Goal: Task Accomplishment & Management: Manage account settings

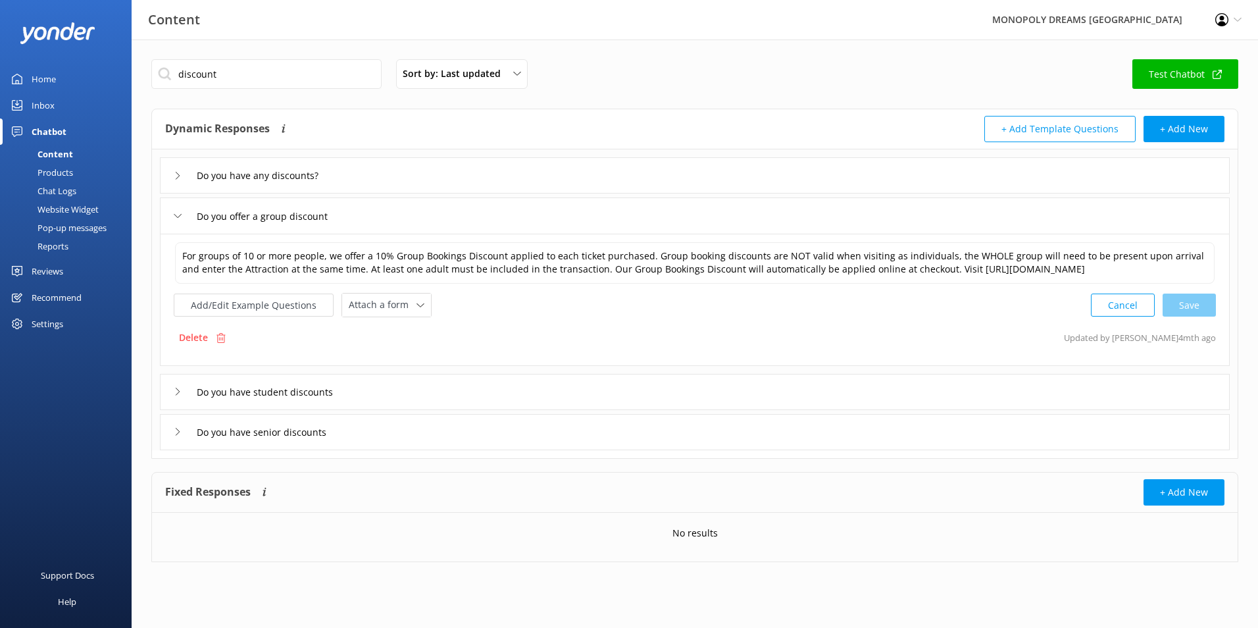
click at [41, 104] on div "Inbox" at bounding box center [43, 105] width 23 height 26
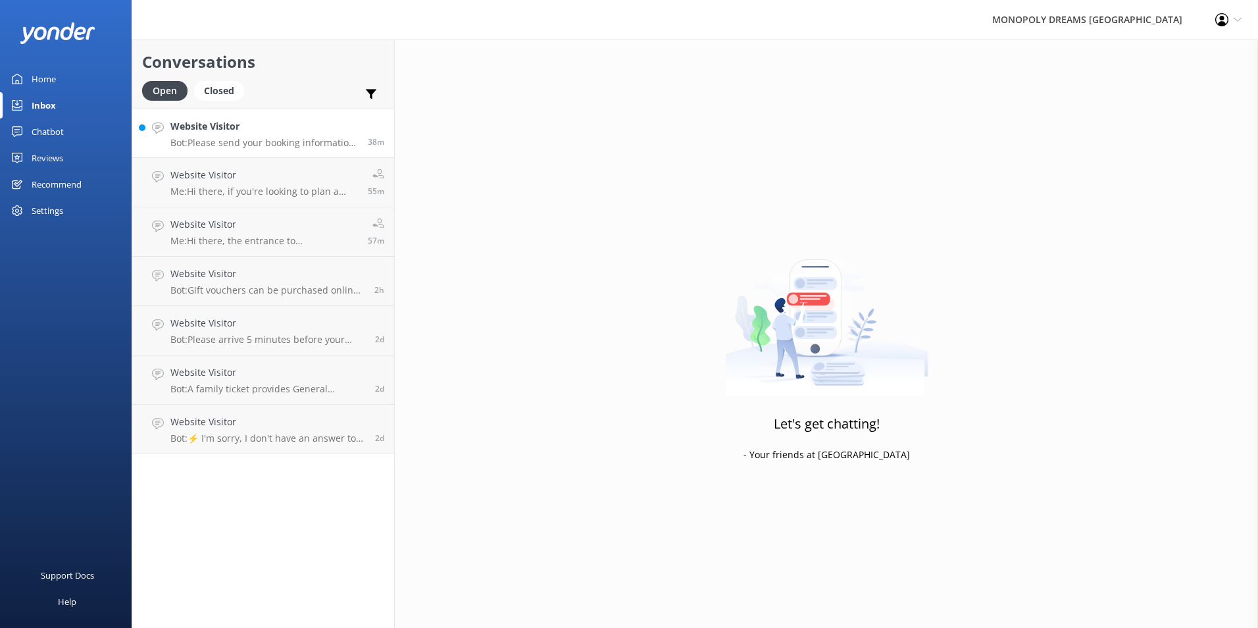
click at [237, 146] on p "Bot: Please send your booking information to [EMAIL_ADDRESS][DOMAIN_NAME], and …" at bounding box center [264, 143] width 188 height 12
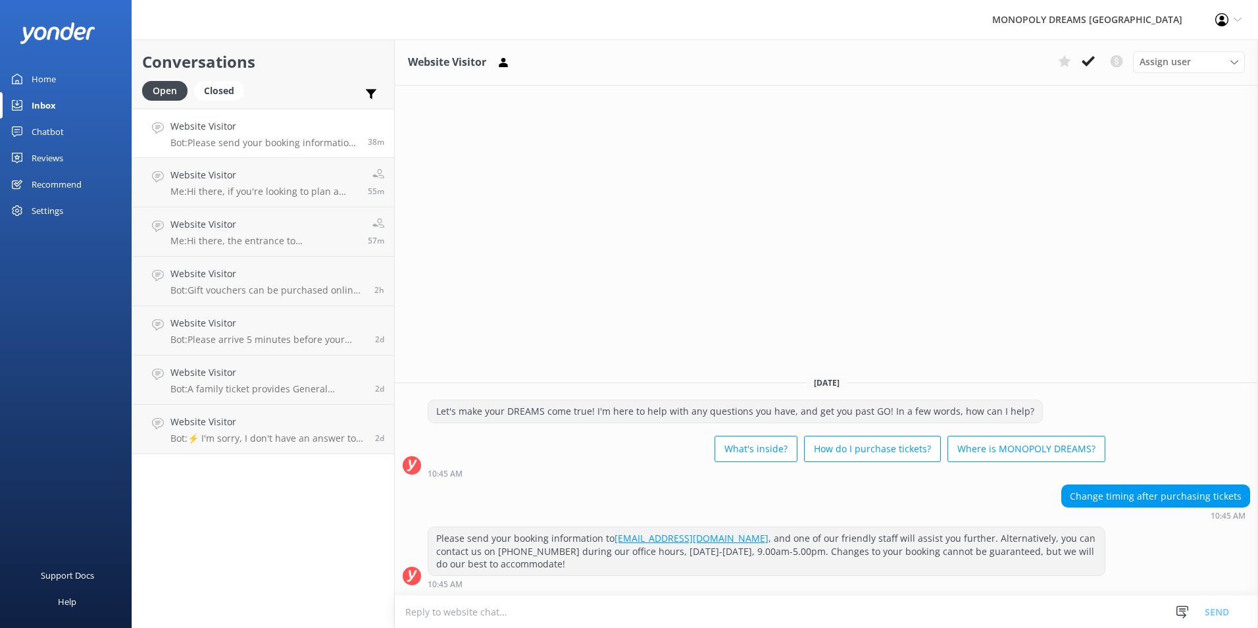
click at [68, 155] on link "Reviews" at bounding box center [66, 158] width 132 height 26
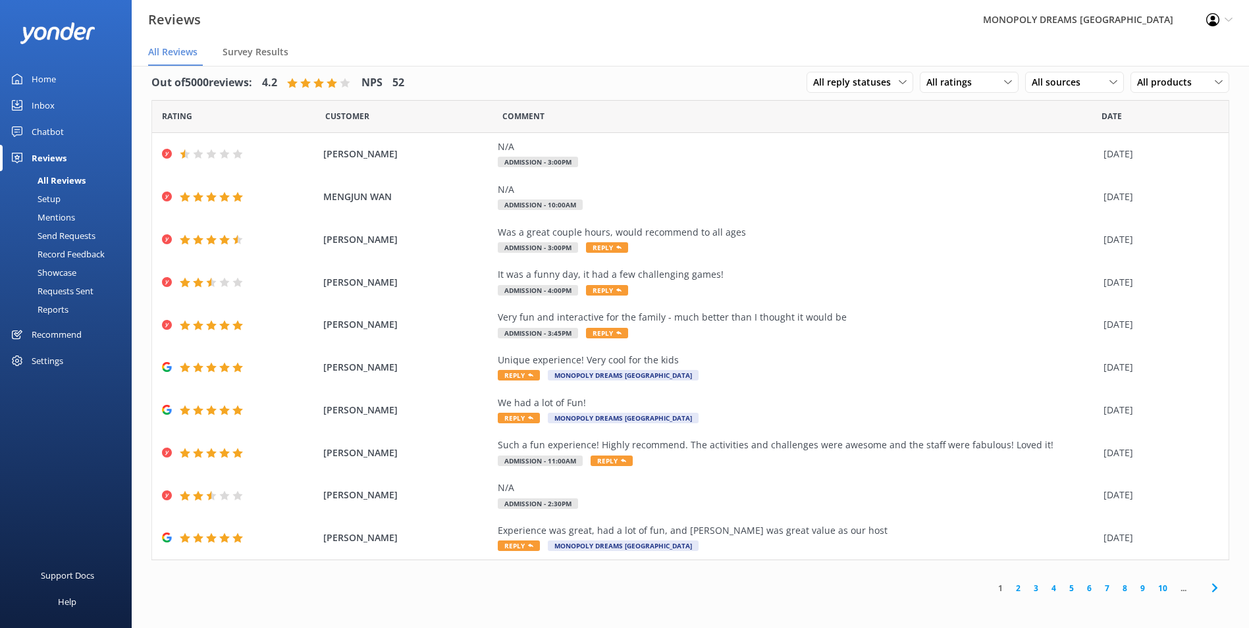
scroll to position [26, 0]
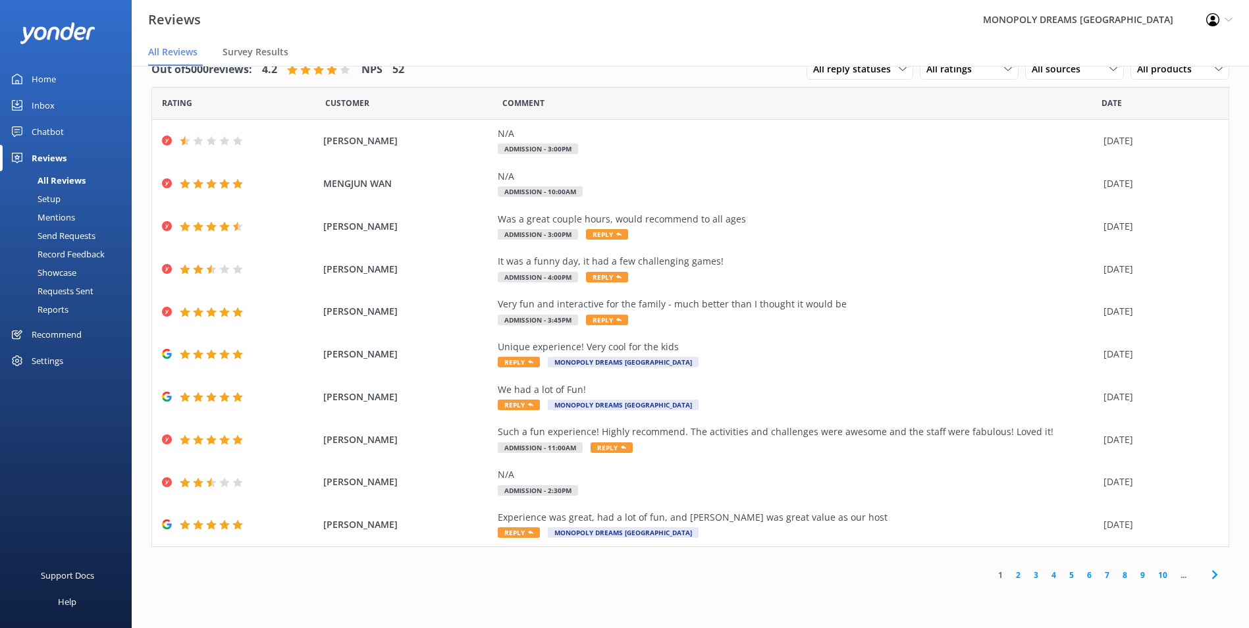
click at [1211, 581] on icon at bounding box center [1214, 575] width 16 height 16
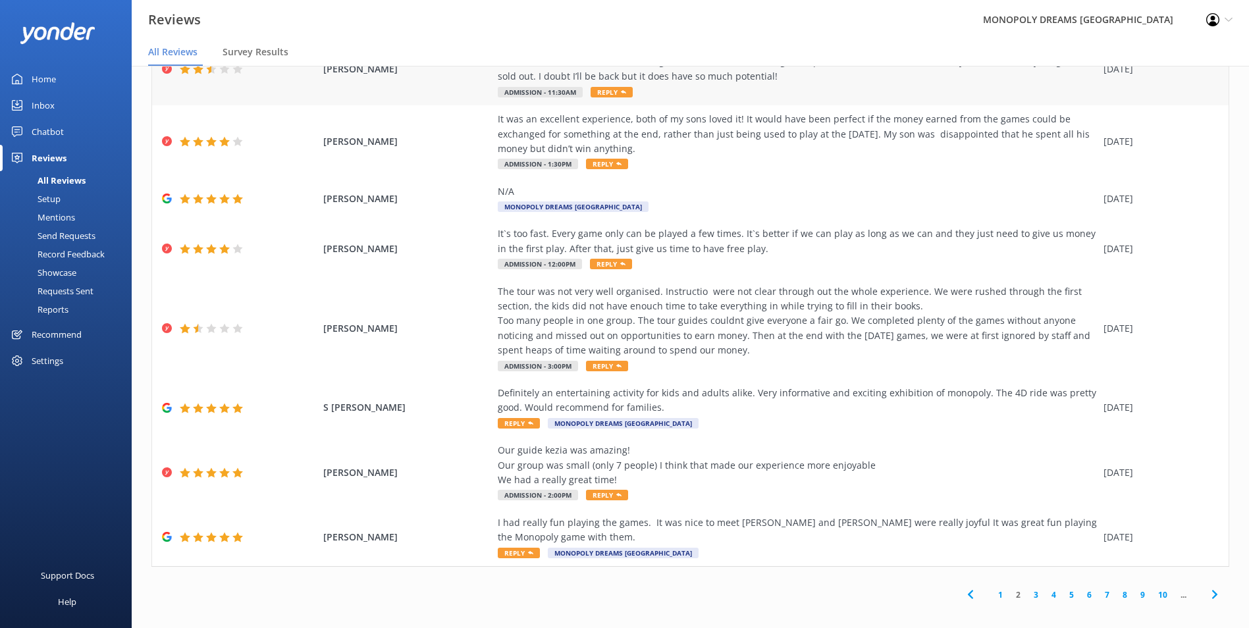
scroll to position [180, 0]
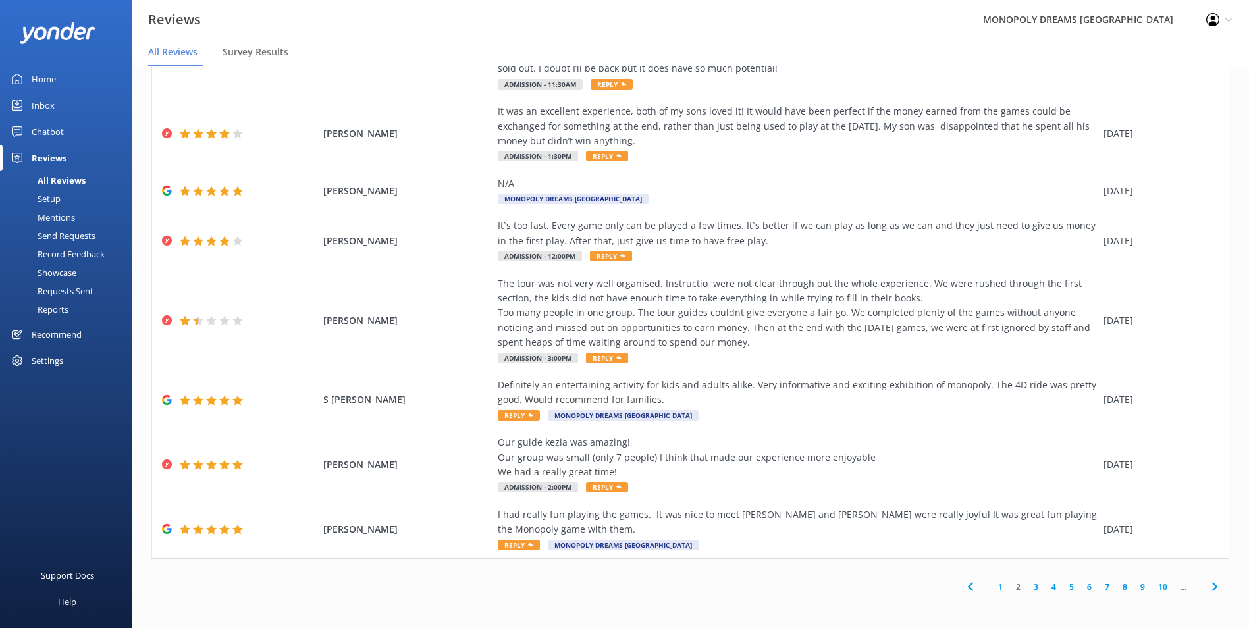
click at [1211, 586] on use at bounding box center [1213, 586] width 5 height 9
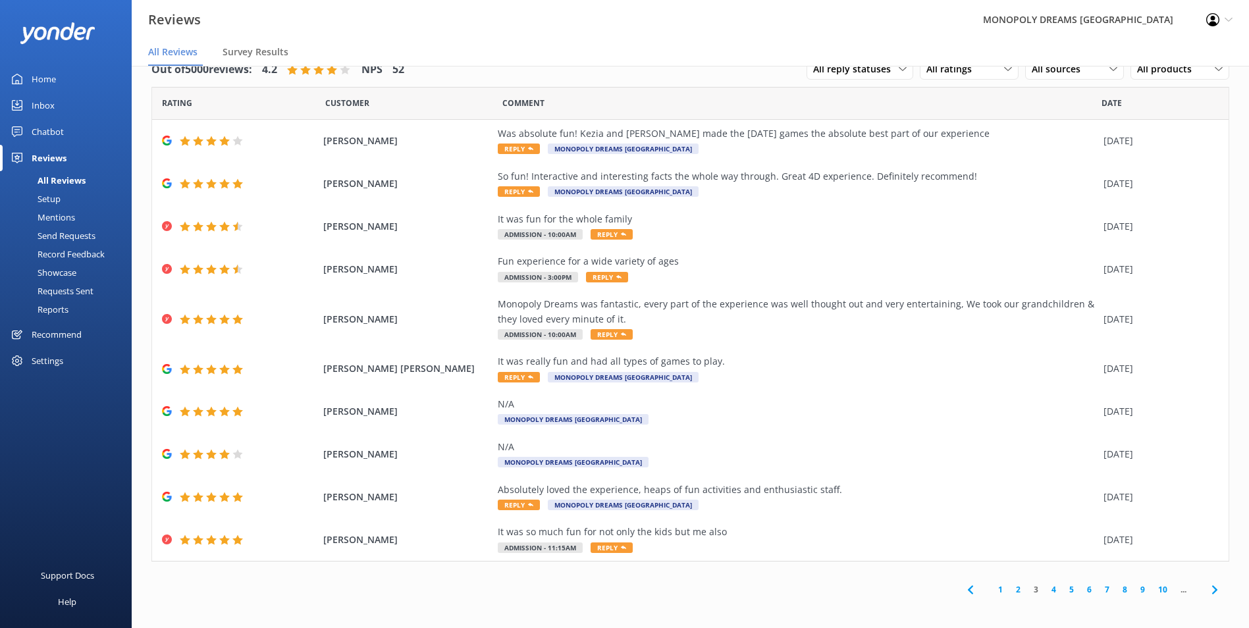
click at [1209, 595] on icon at bounding box center [1214, 590] width 16 height 16
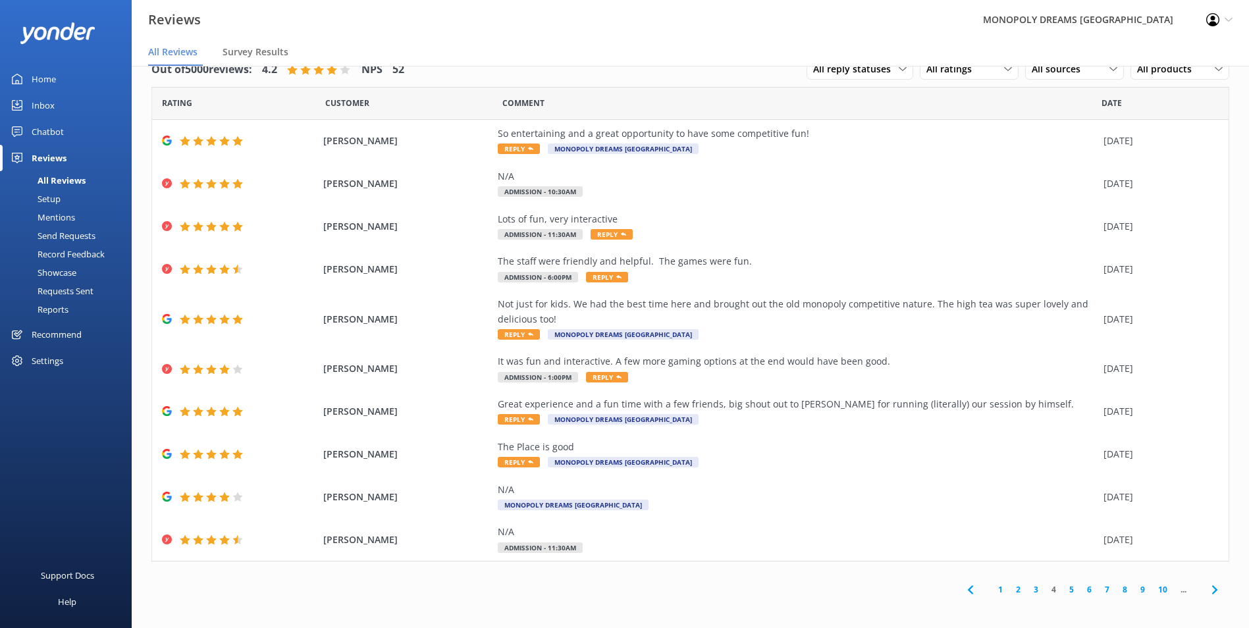
click at [1209, 588] on icon at bounding box center [1214, 590] width 16 height 16
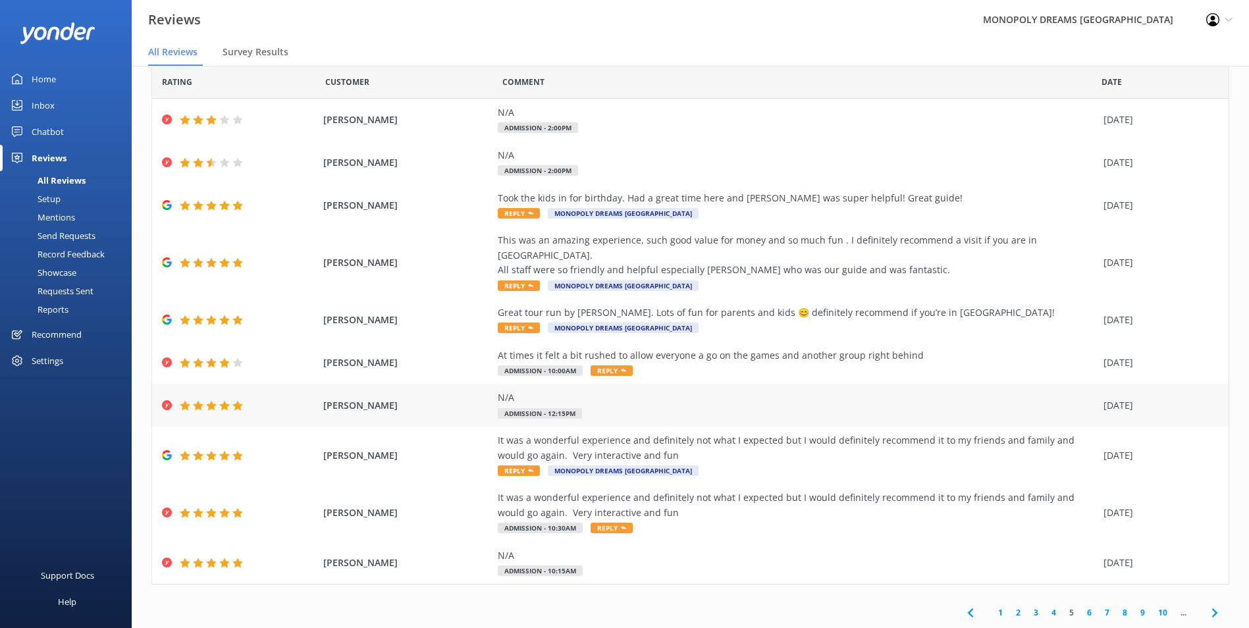
scroll to position [32, 0]
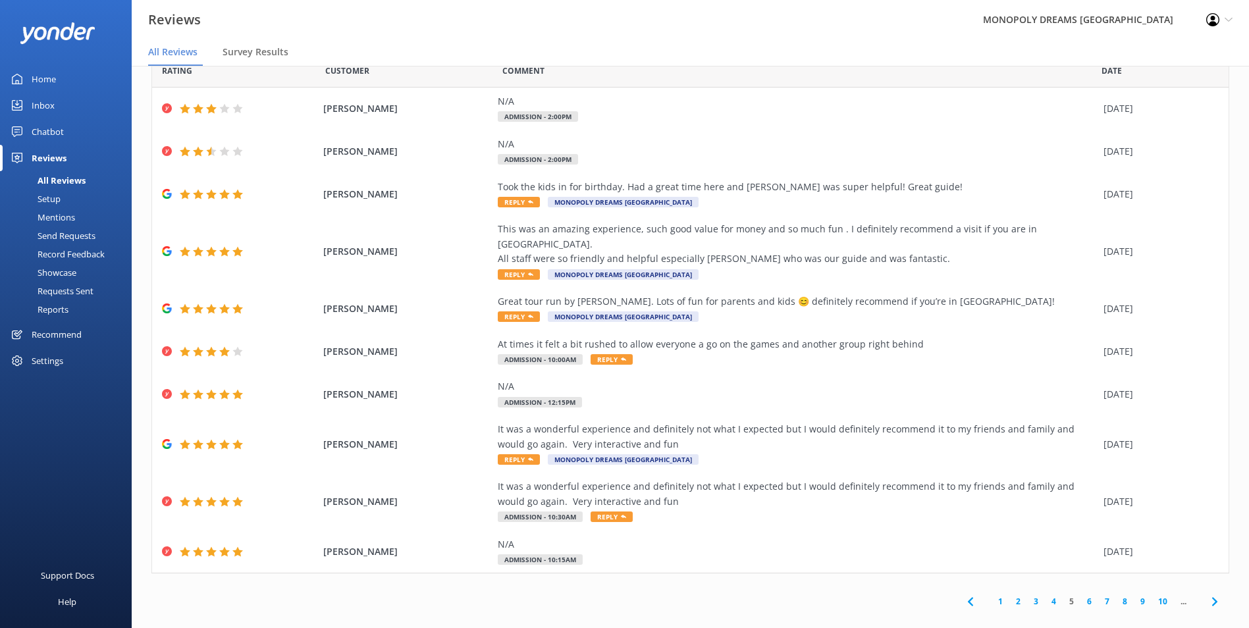
click at [1203, 586] on span at bounding box center [1214, 601] width 30 height 30
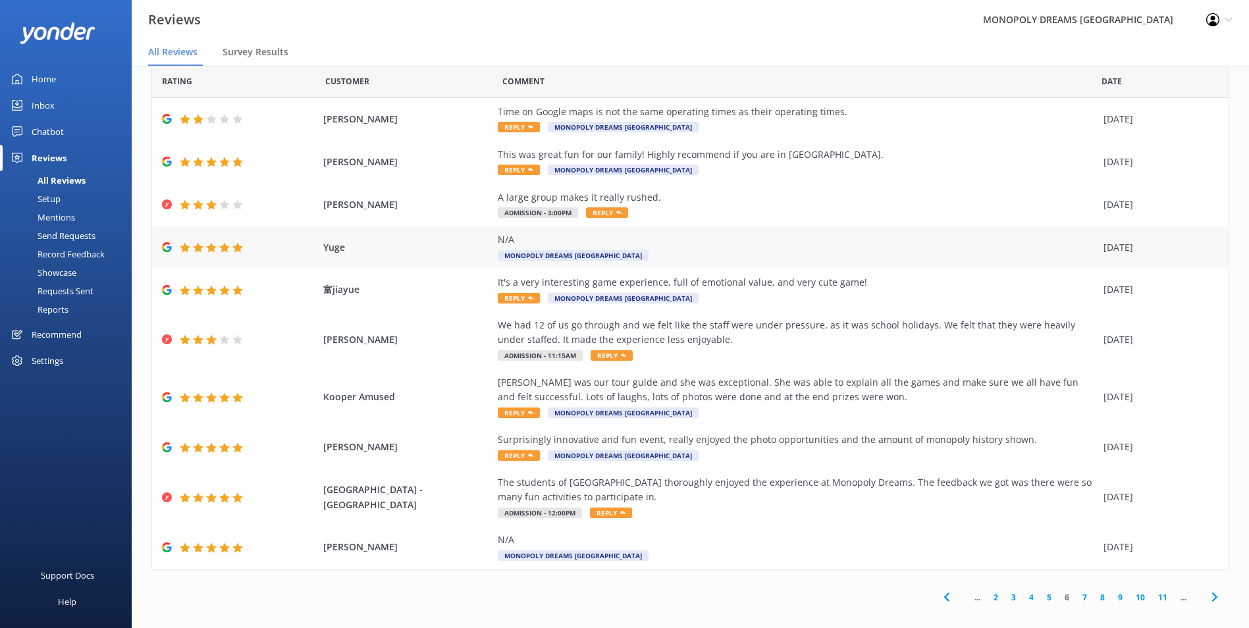
scroll to position [32, 0]
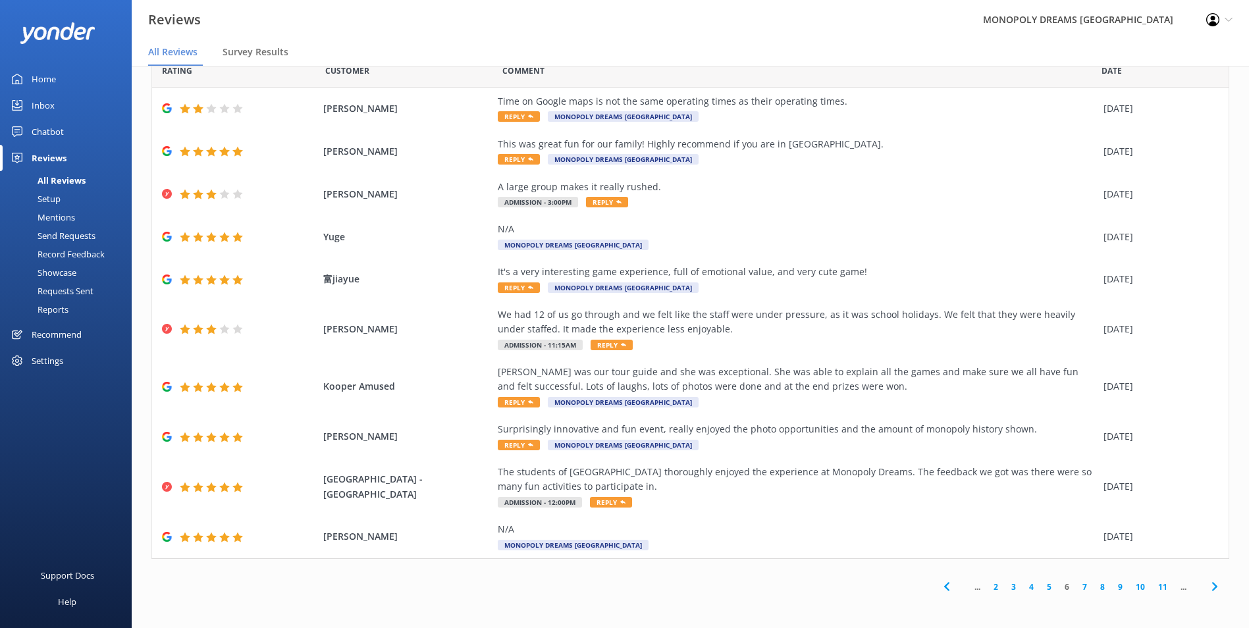
click at [990, 585] on link "2" at bounding box center [996, 587] width 18 height 13
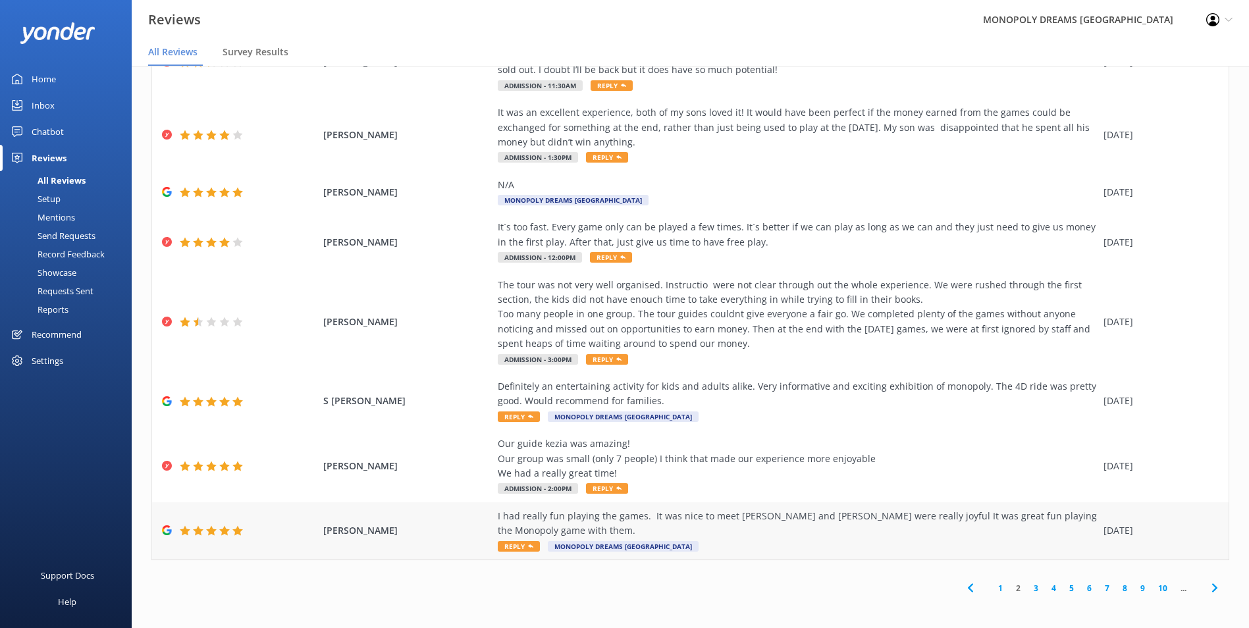
scroll to position [180, 0]
click at [991, 588] on link "1" at bounding box center [1000, 587] width 18 height 13
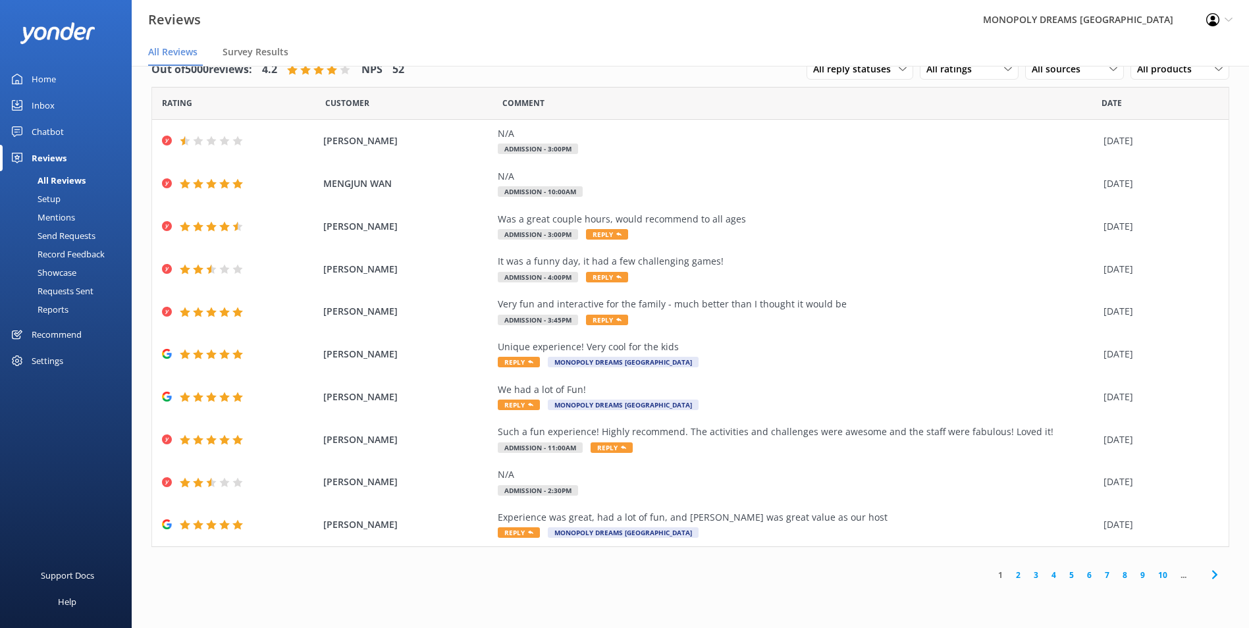
click at [53, 72] on div "Home" at bounding box center [44, 79] width 24 height 26
